Goal: Find specific page/section: Find specific page/section

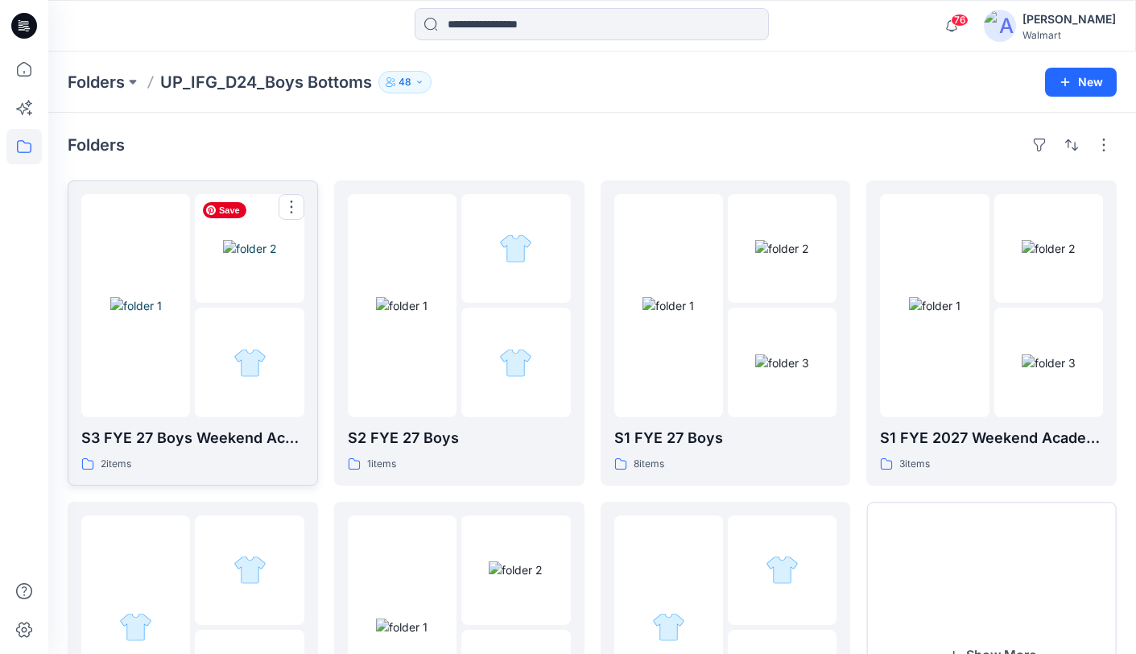
click at [223, 257] on img at bounding box center [250, 248] width 54 height 17
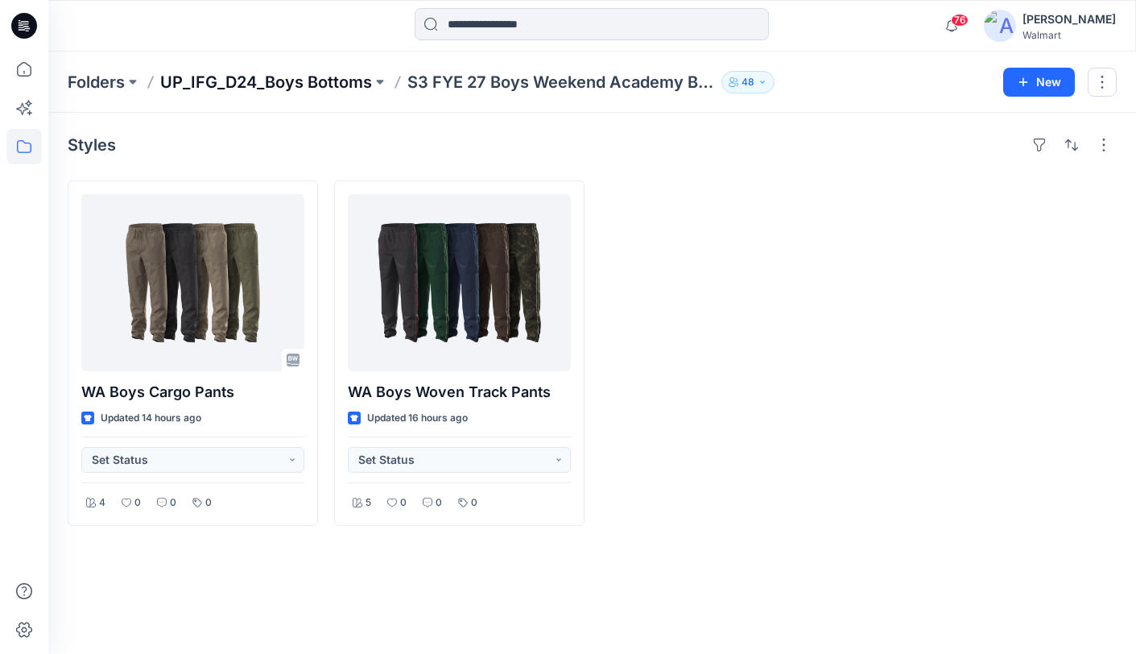
click at [304, 85] on p "UP_IFG_D24_Boys Bottoms" at bounding box center [266, 82] width 212 height 23
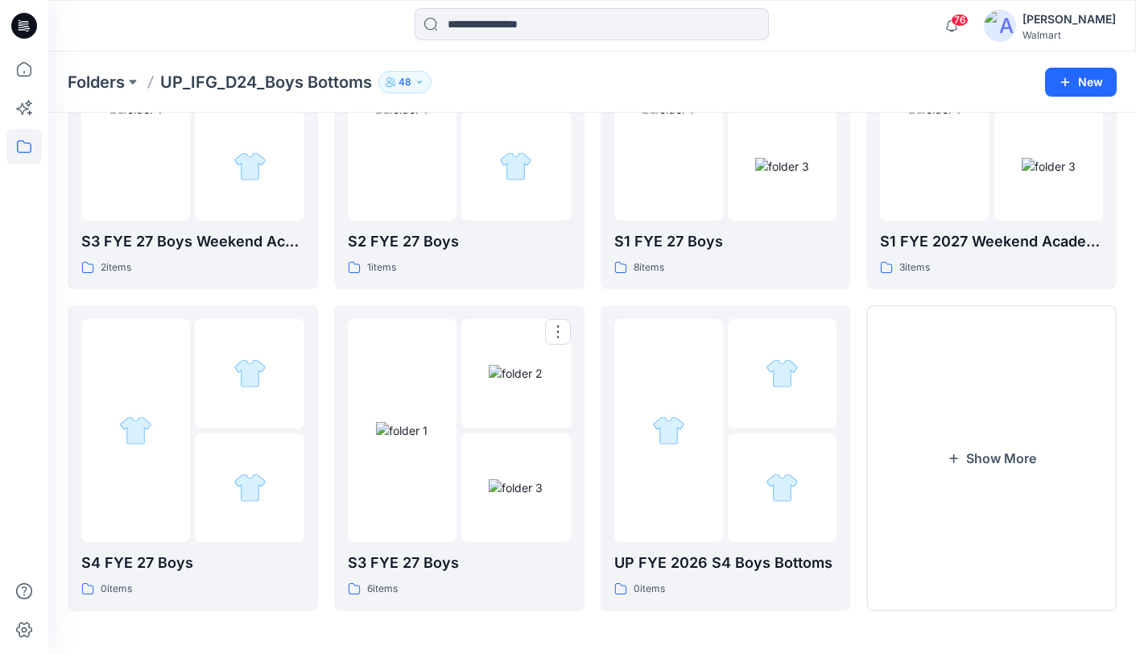
scroll to position [198, 0]
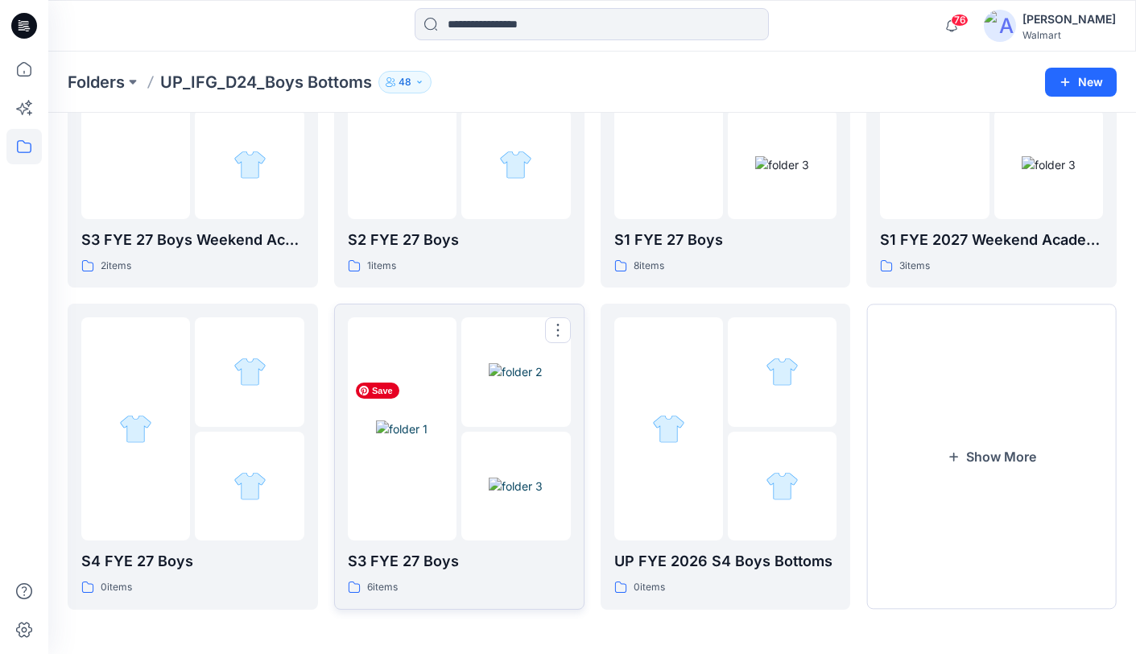
click at [427, 437] on img at bounding box center [402, 428] width 52 height 17
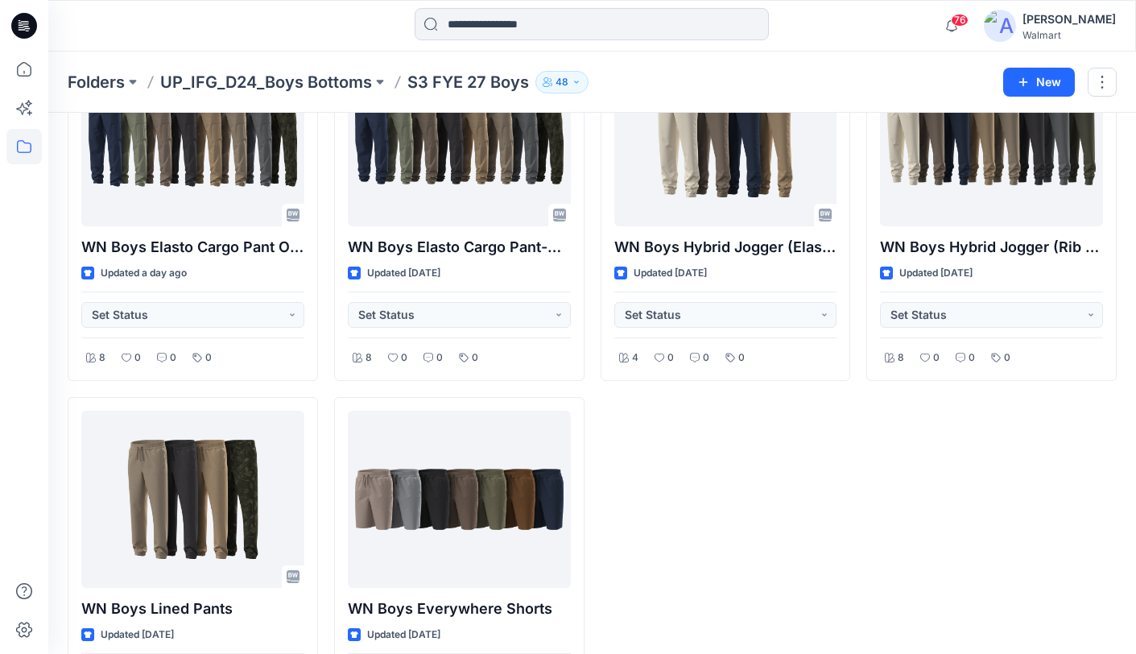
scroll to position [150, 0]
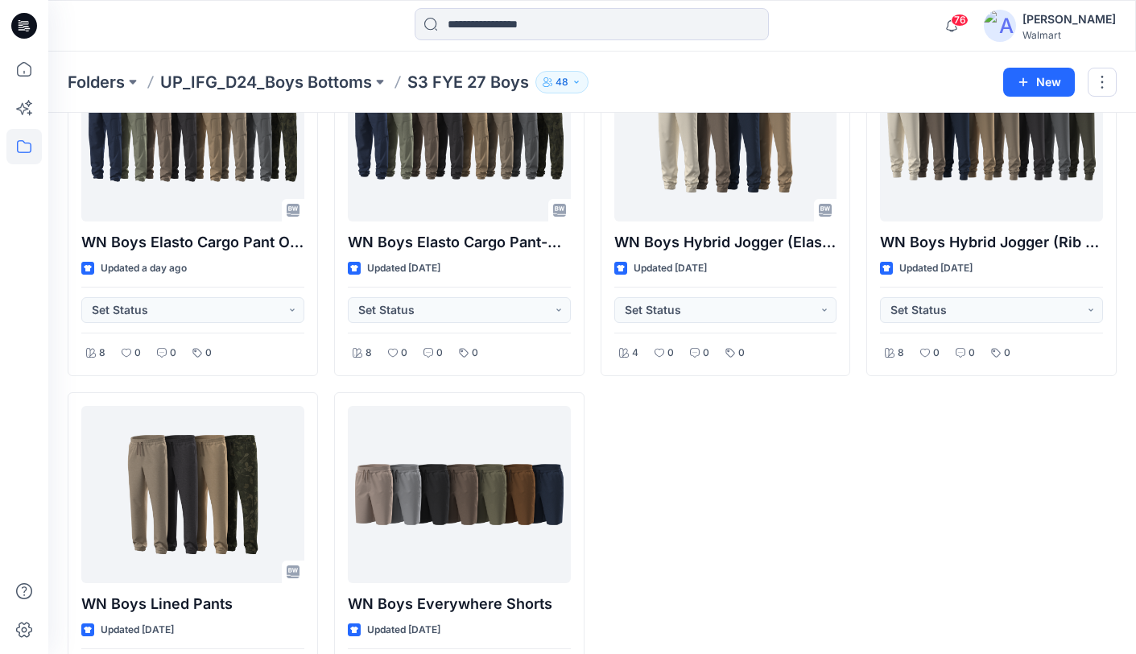
click at [656, 484] on div "WN Boys Hybrid Jogger (Elastic Cuffs Option) Updated [DATE] Set Status 4 0 0 0" at bounding box center [726, 384] width 250 height 707
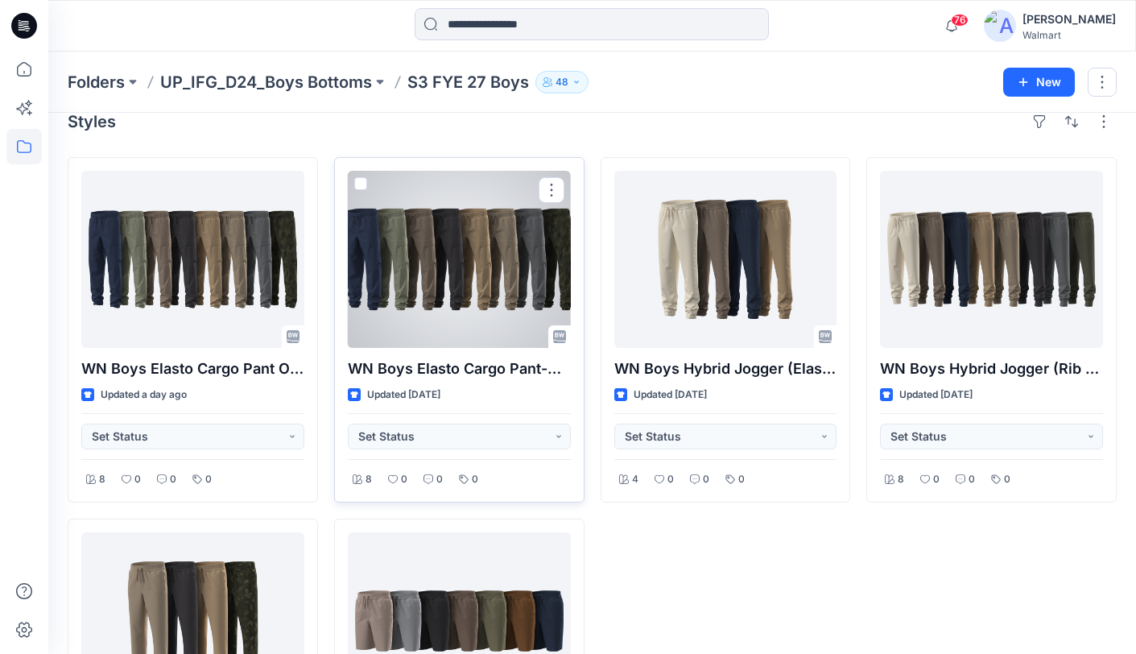
scroll to position [23, 0]
